Goal: Information Seeking & Learning: Learn about a topic

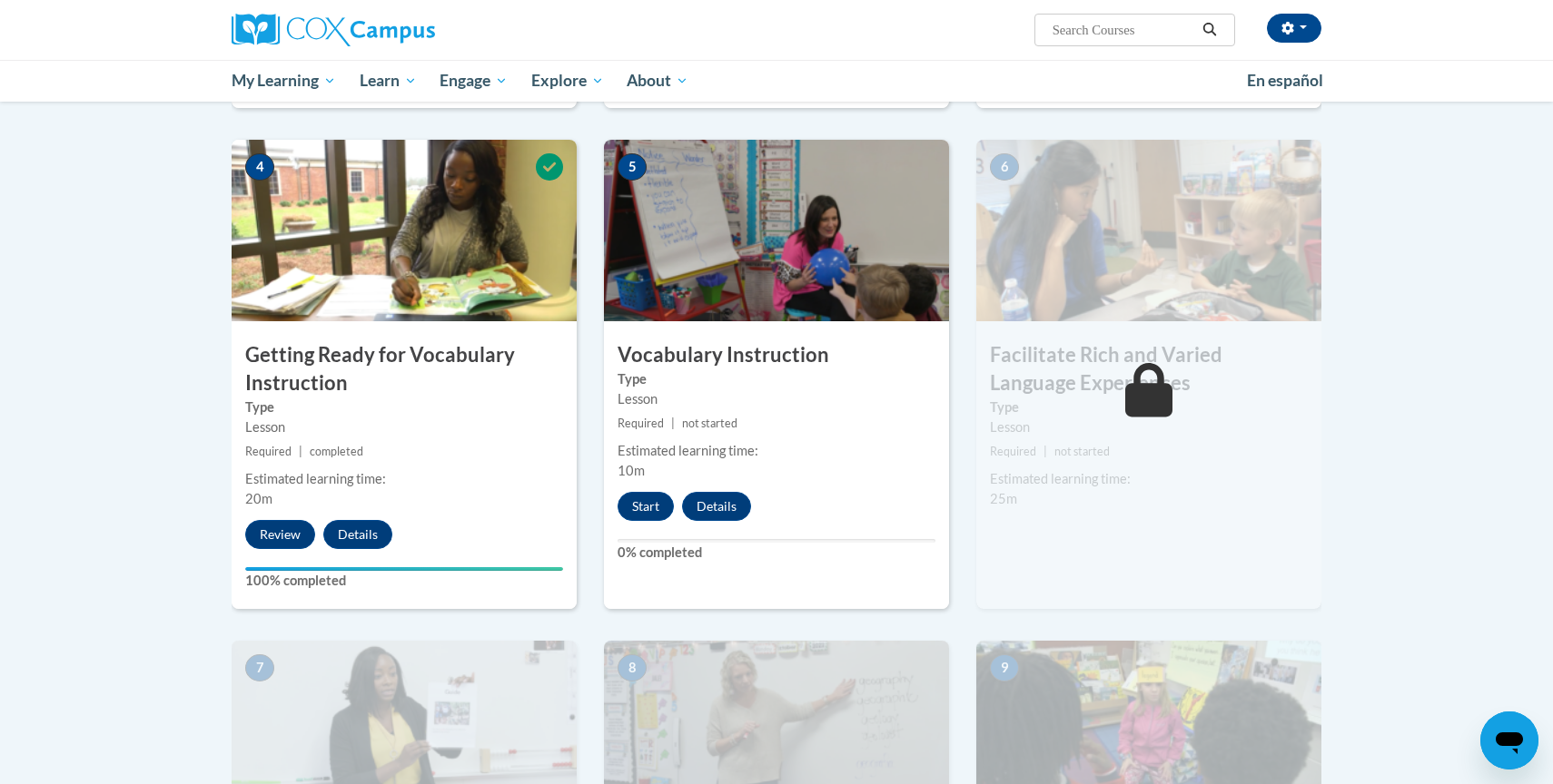
scroll to position [838, 0]
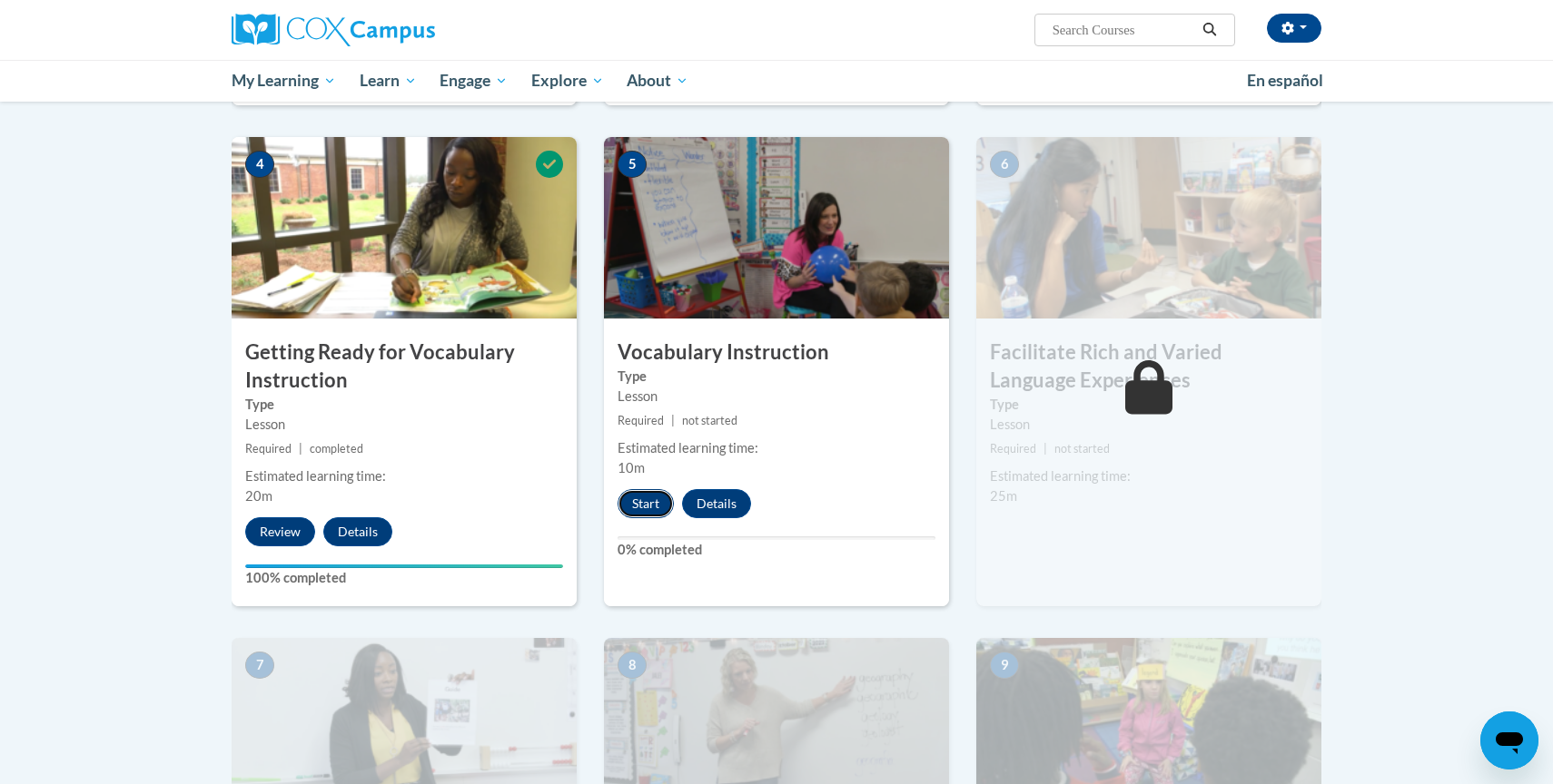
click at [636, 497] on button "Start" at bounding box center [646, 503] width 56 height 29
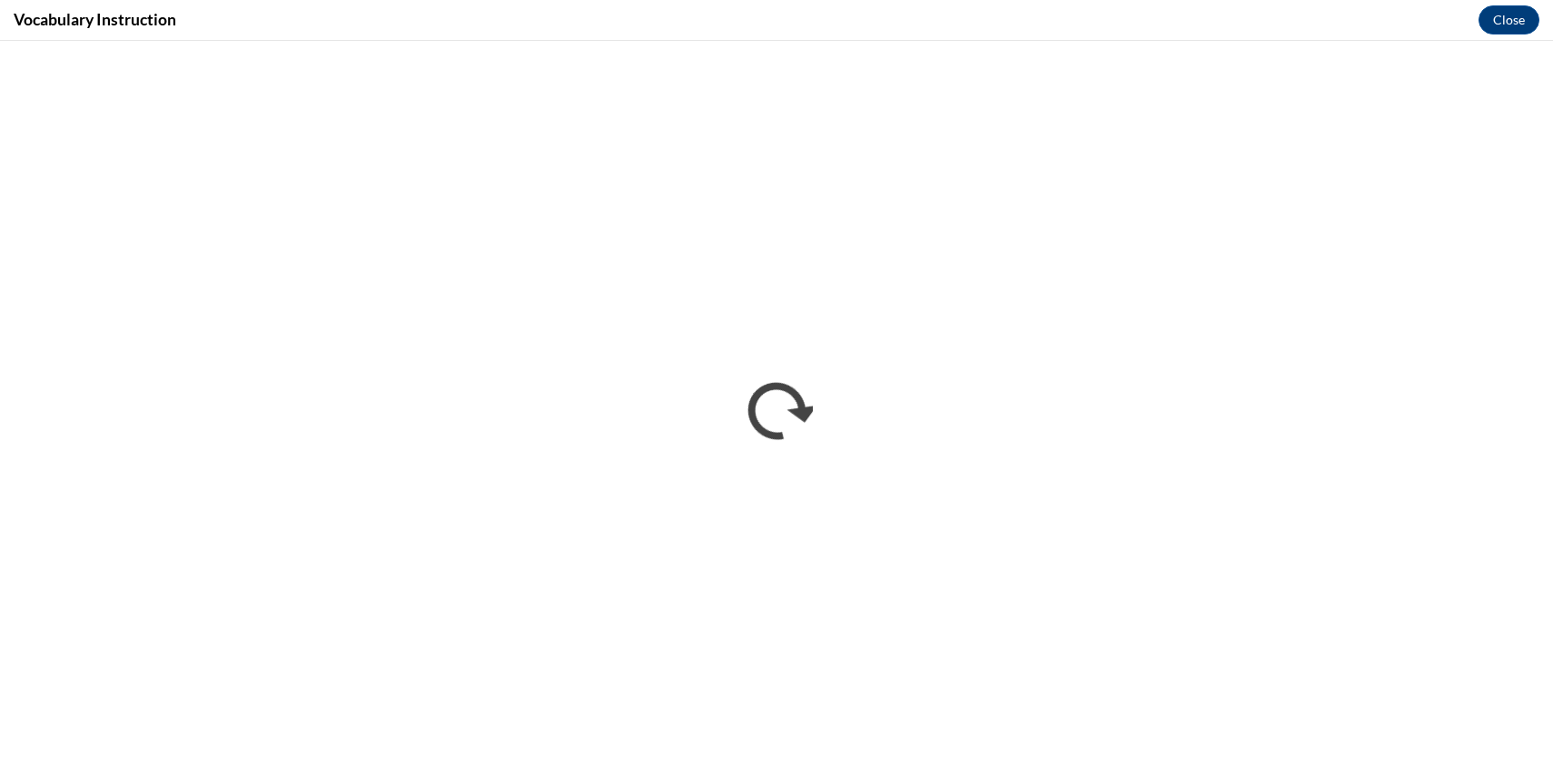
scroll to position [0, 0]
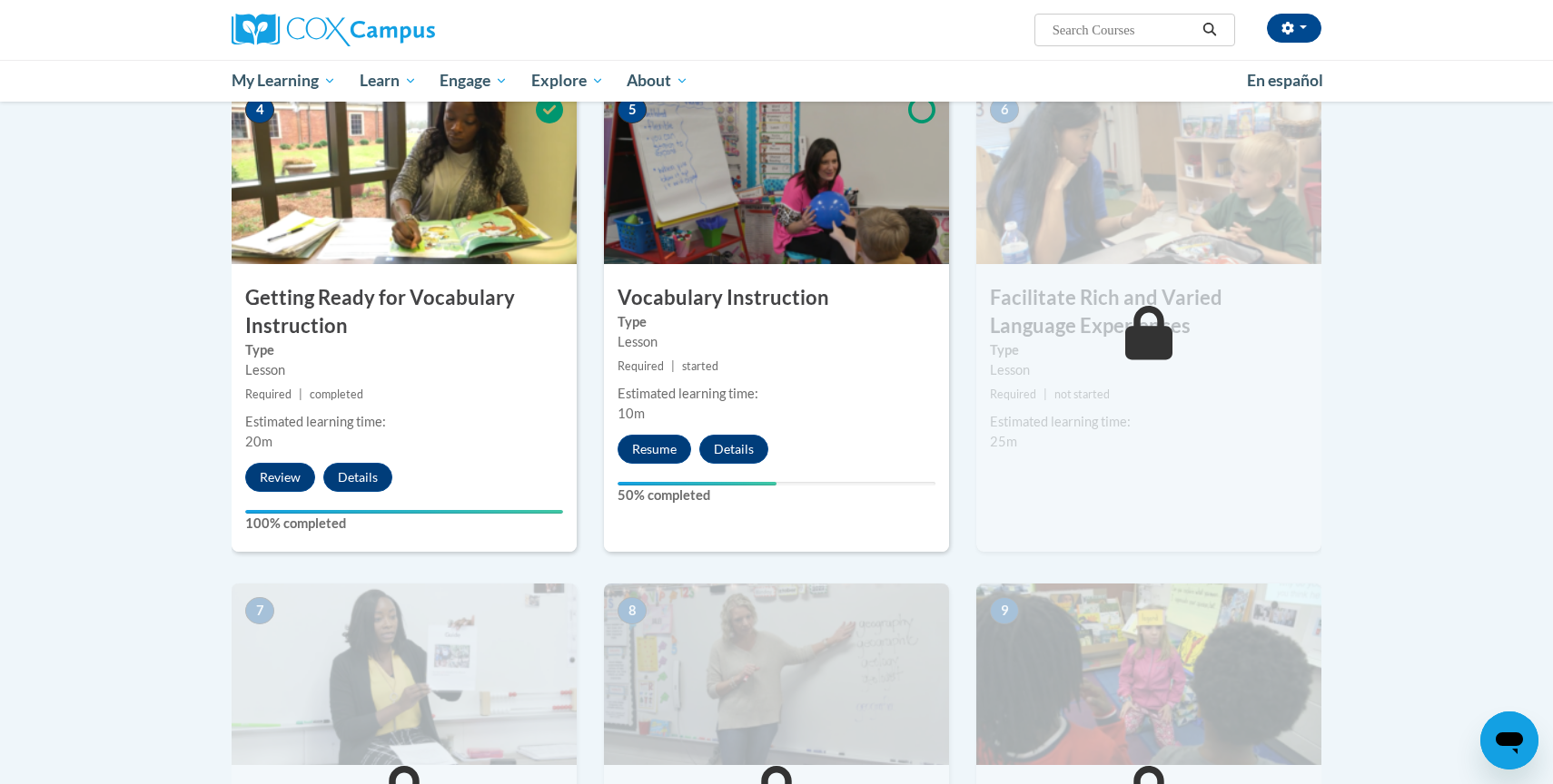
scroll to position [895, 0]
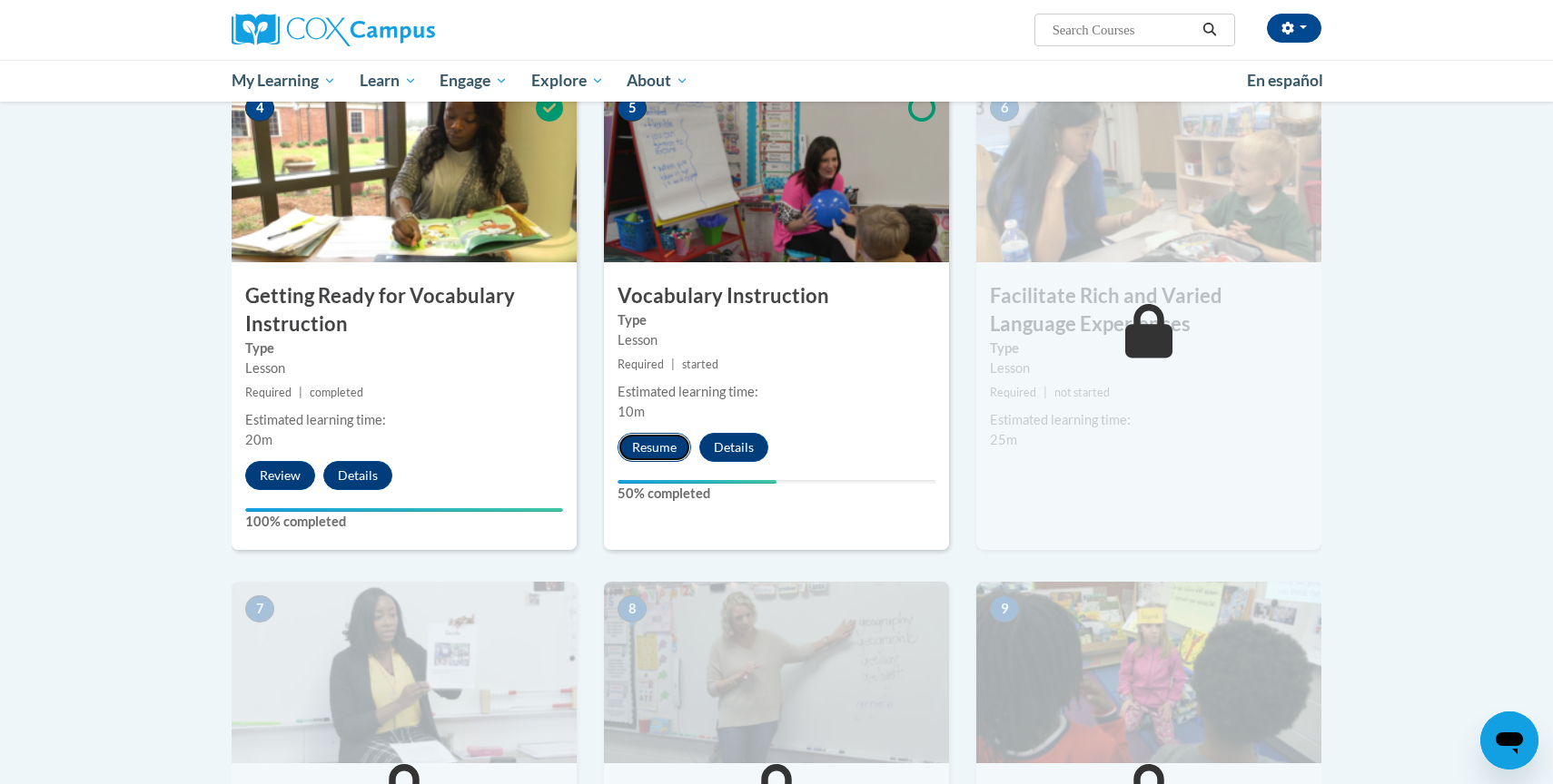
click at [655, 445] on button "Resume" at bounding box center [655, 447] width 74 height 29
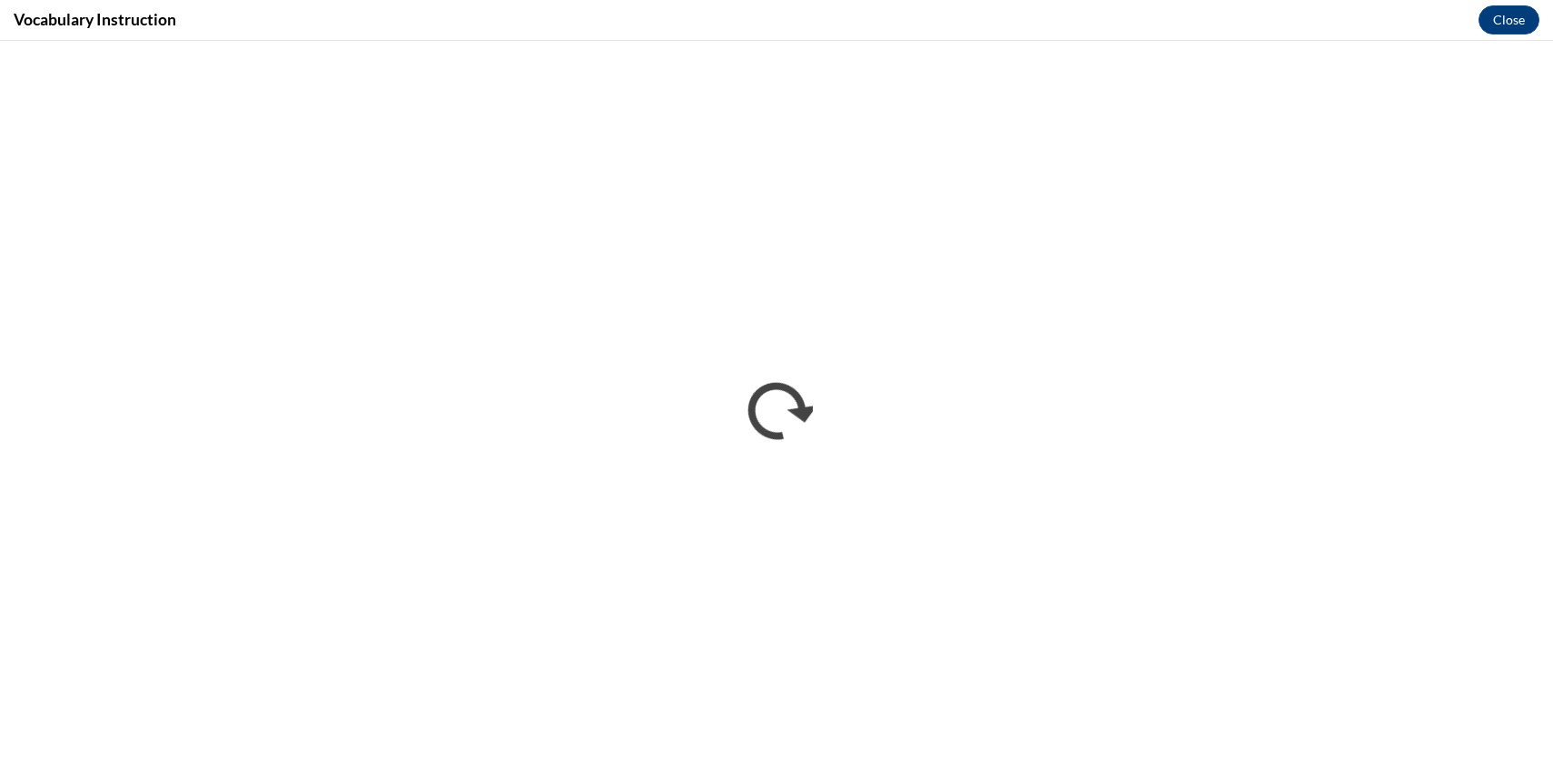
scroll to position [0, 0]
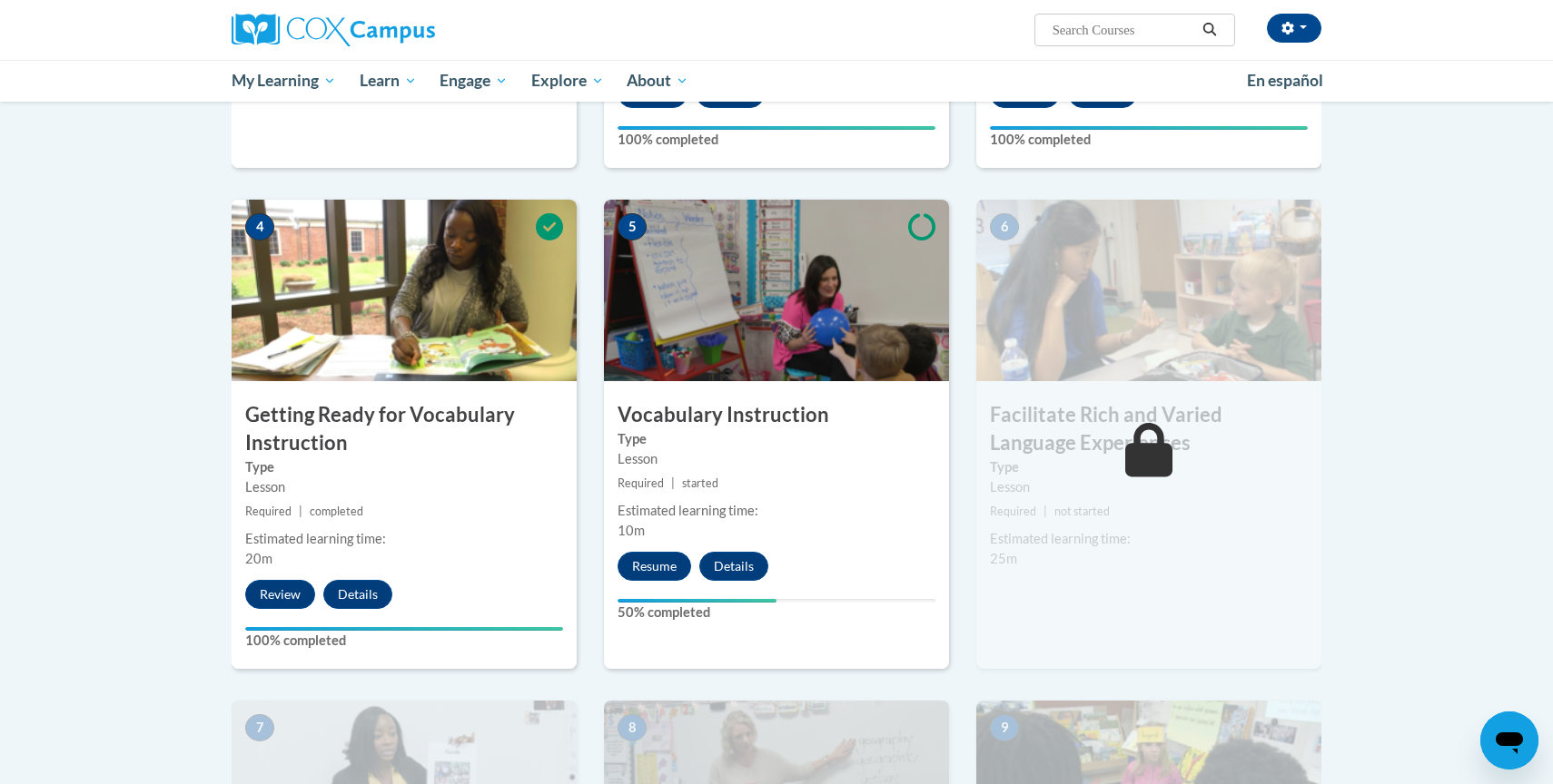
scroll to position [775, 0]
click at [652, 563] on button "Resume" at bounding box center [655, 566] width 74 height 29
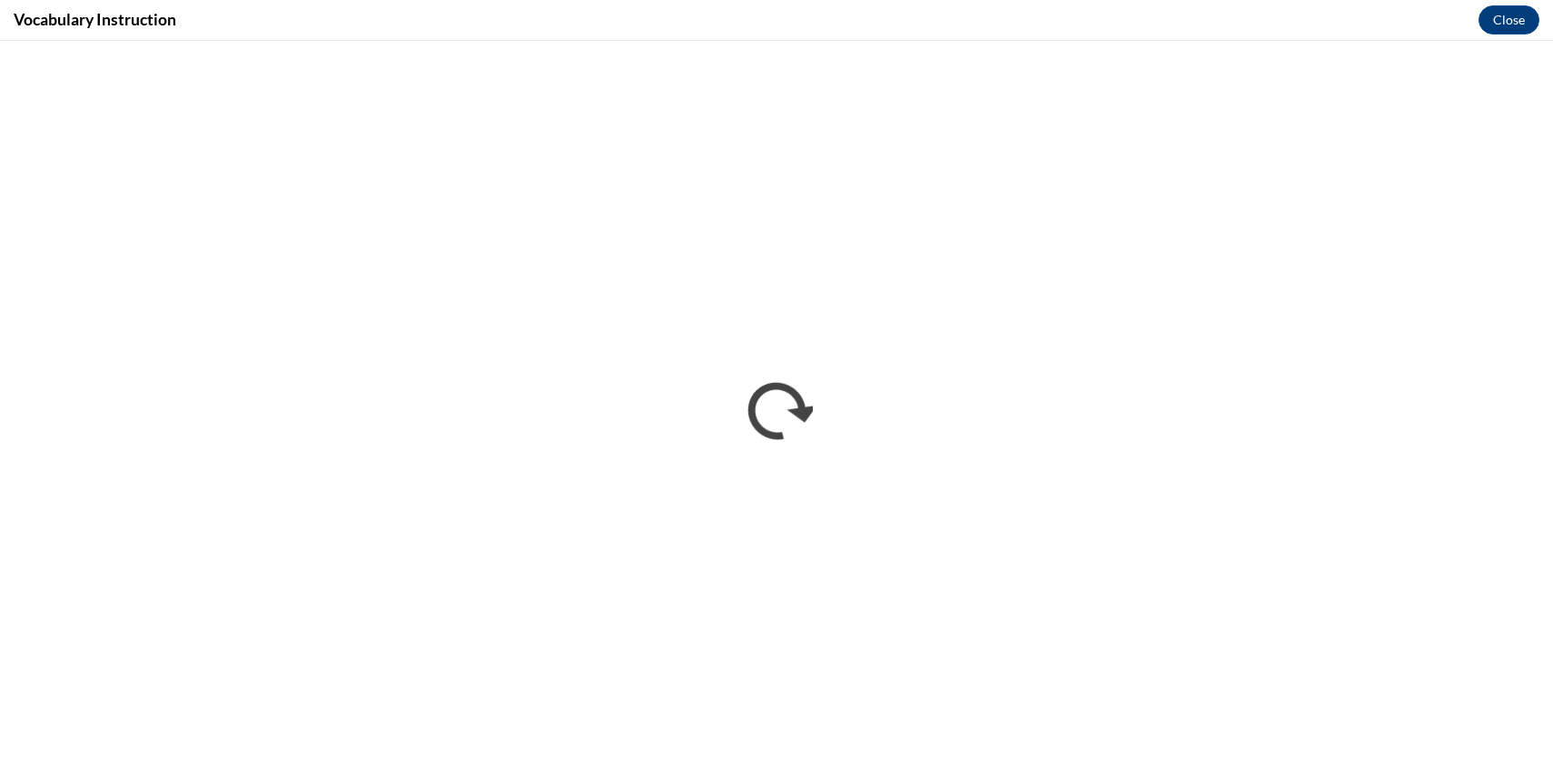
scroll to position [0, 0]
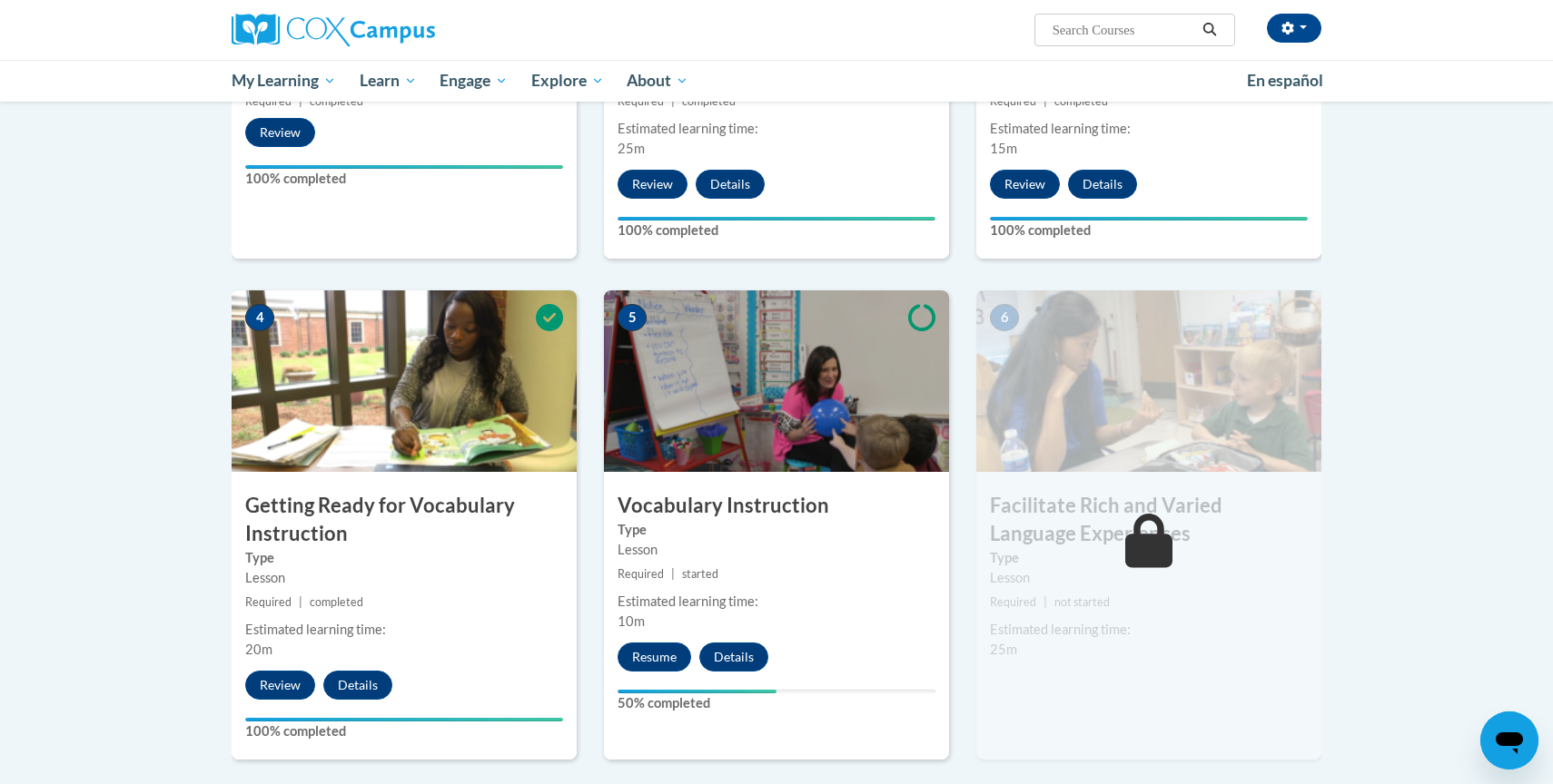
scroll to position [682, 0]
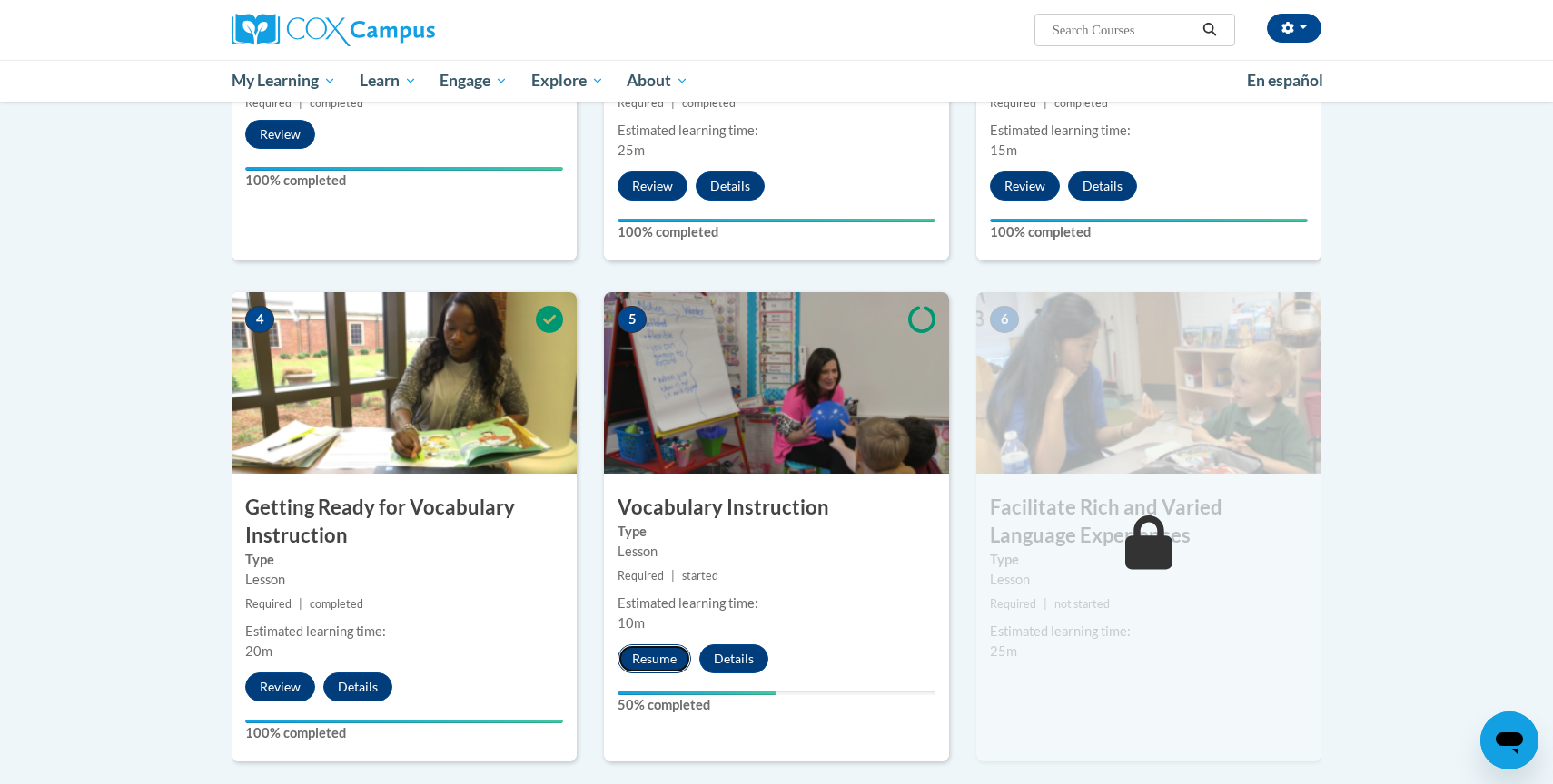
click at [642, 658] on button "Resume" at bounding box center [655, 658] width 74 height 29
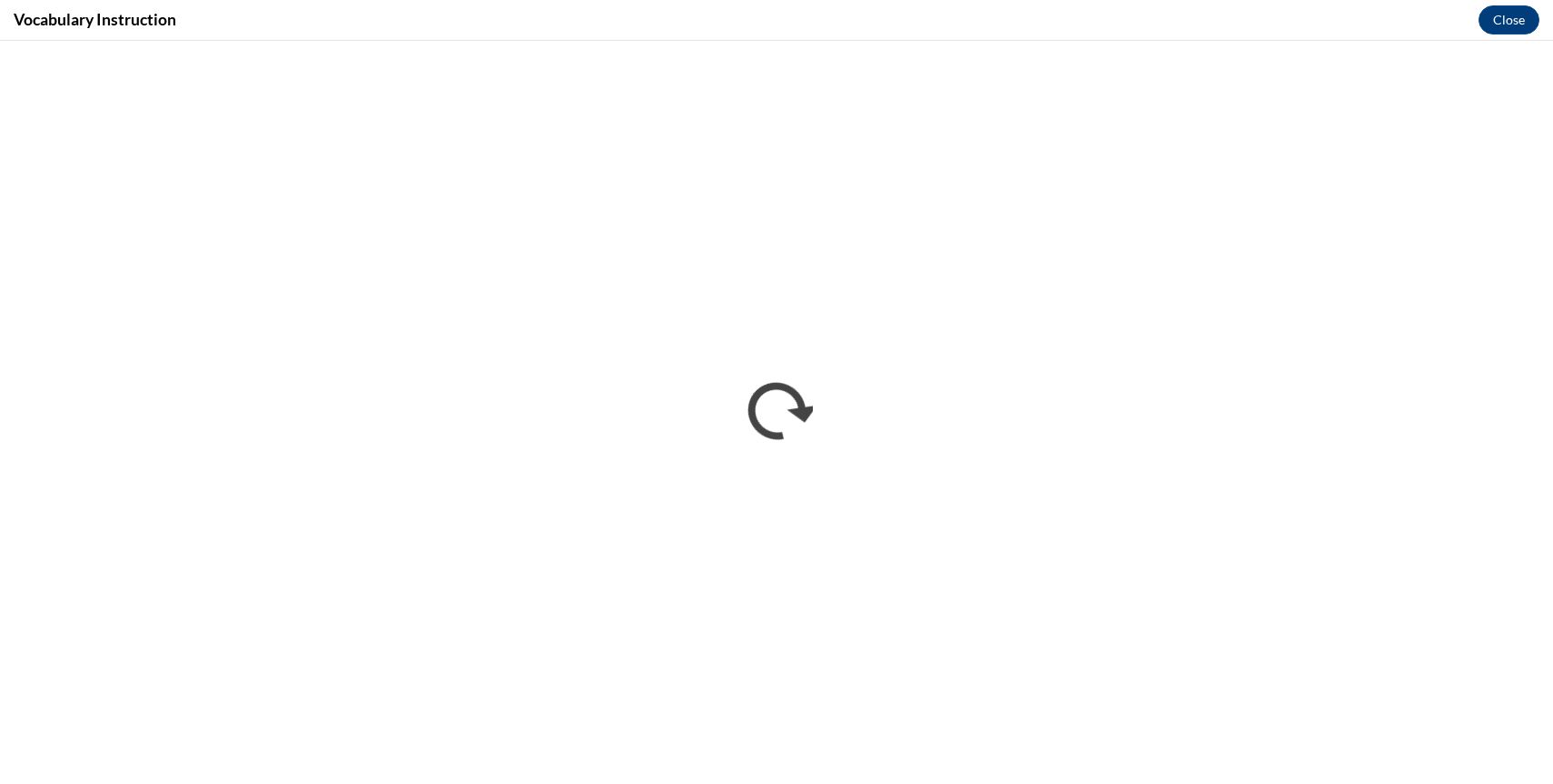
scroll to position [0, 0]
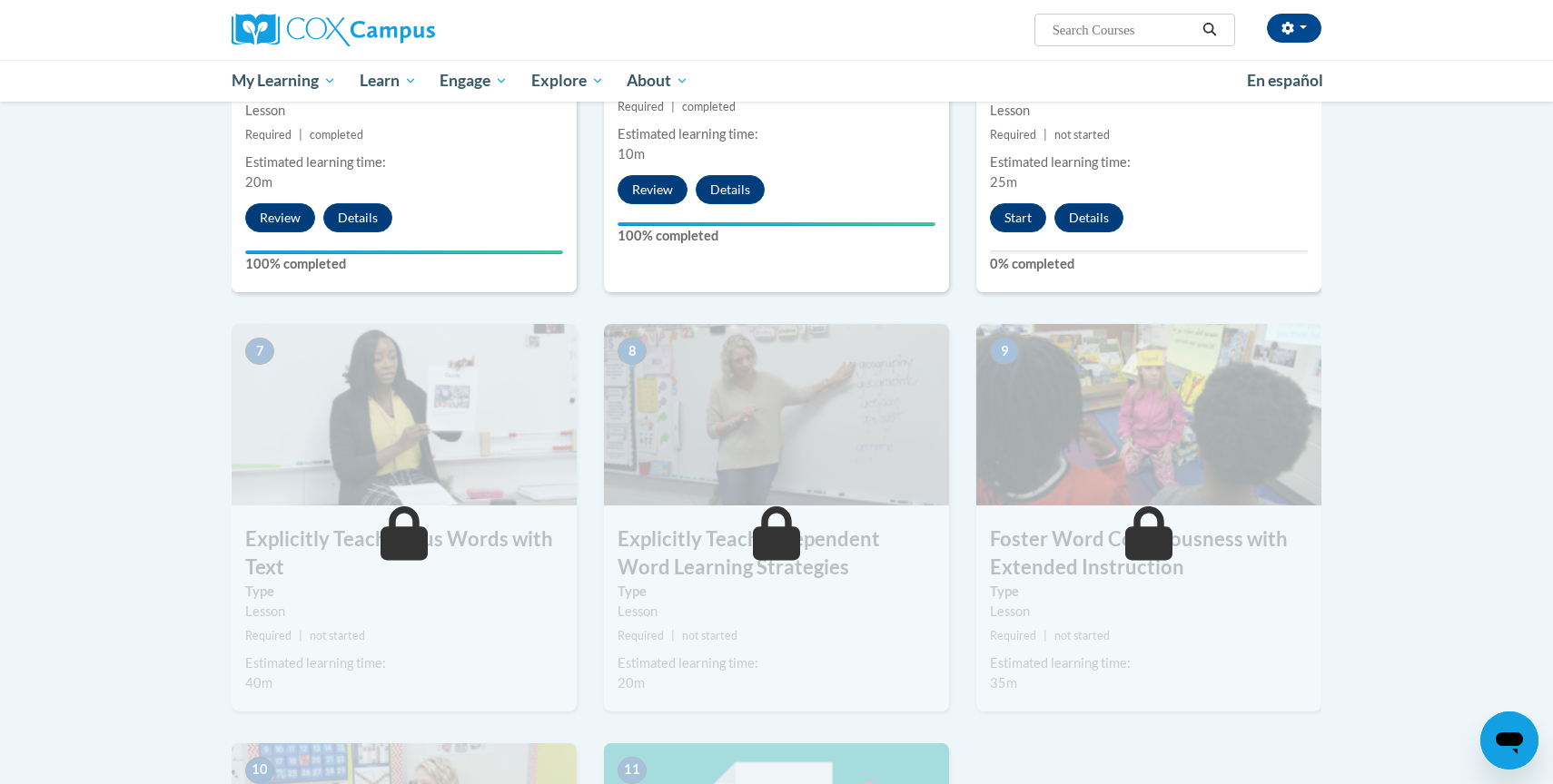
scroll to position [1147, 0]
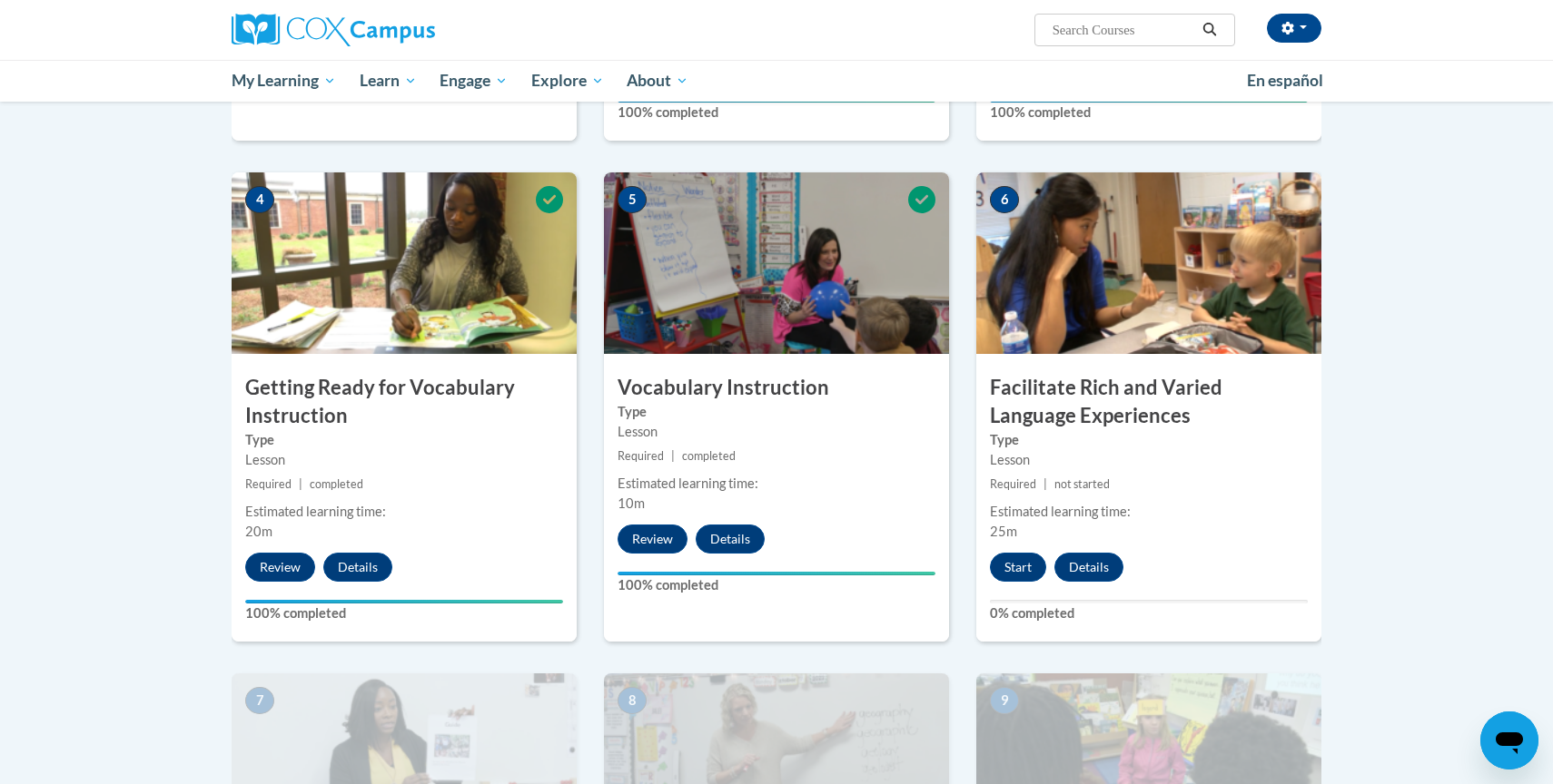
scroll to position [801, 0]
